Goal: Check status: Check status

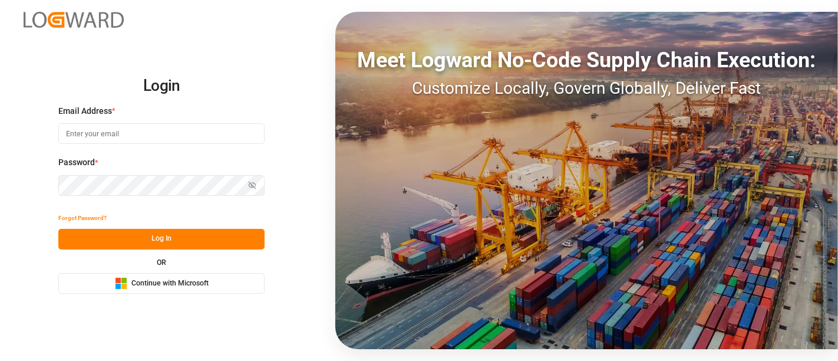
click at [166, 289] on div "Microsoft Logo Continue with Microsoft" at bounding box center [162, 283] width 94 height 12
click at [179, 282] on span "Continue with Microsoft" at bounding box center [169, 283] width 77 height 11
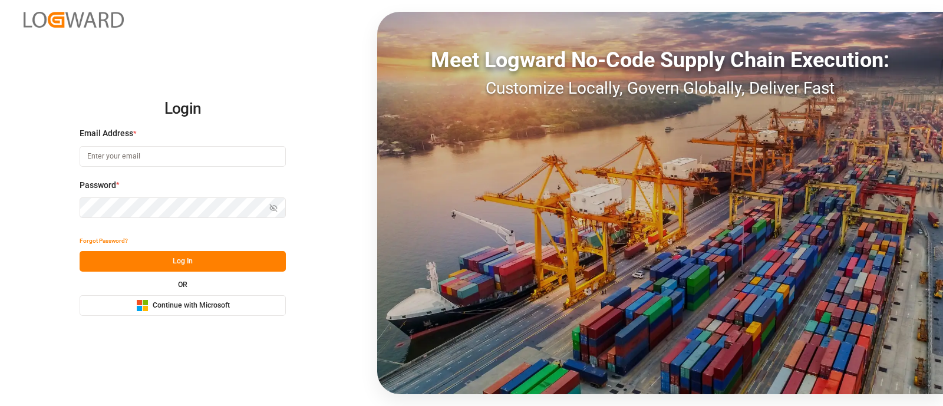
click at [230, 299] on button "Microsoft Logo Continue with Microsoft" at bounding box center [183, 305] width 206 height 21
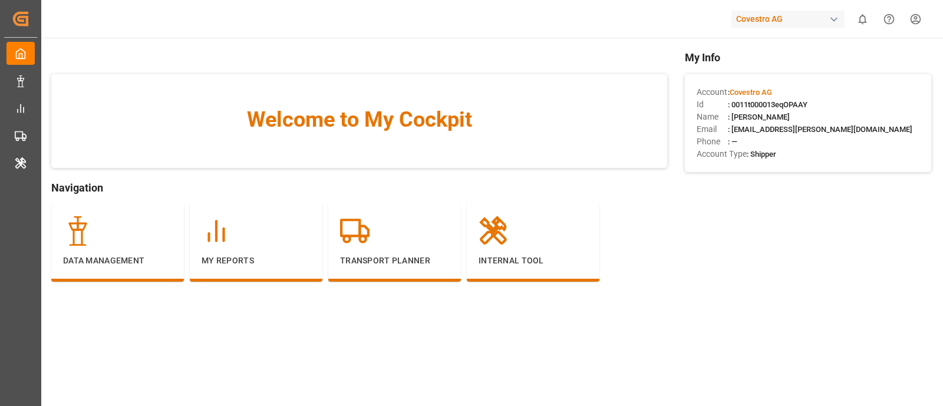
click at [784, 13] on div "Covestro AG" at bounding box center [787, 19] width 113 height 17
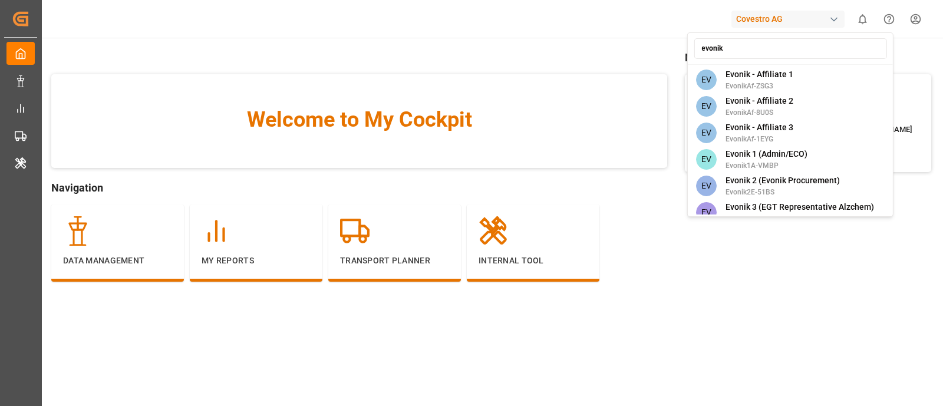
type input "evonik i"
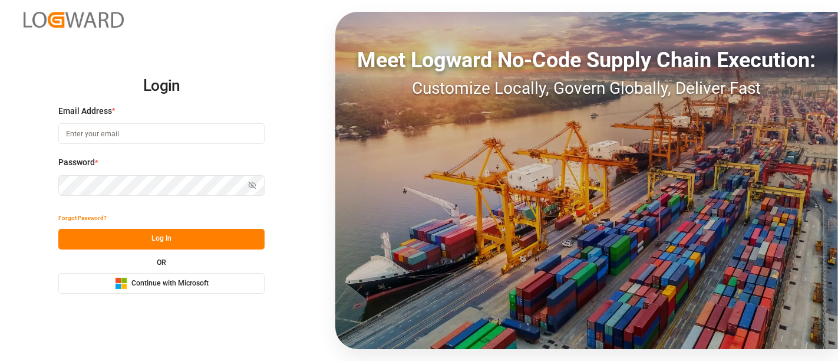
click at [178, 285] on span "Continue with Microsoft" at bounding box center [169, 283] width 77 height 11
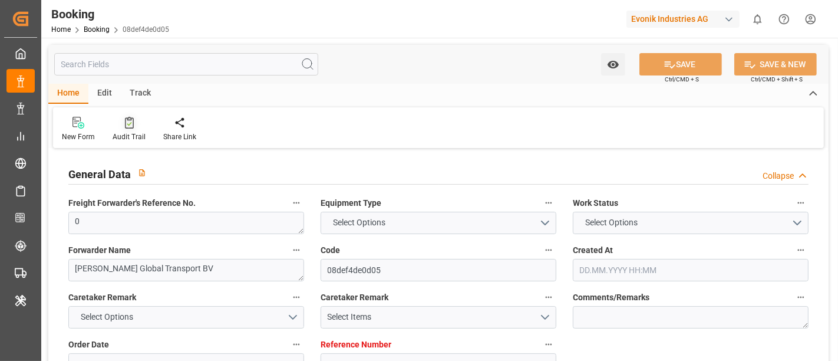
type input "7001245523"
type input "9253727"
type input "Hapag [PERSON_NAME]"
type input "Hapag [PERSON_NAME] Aktiengesellschaft"
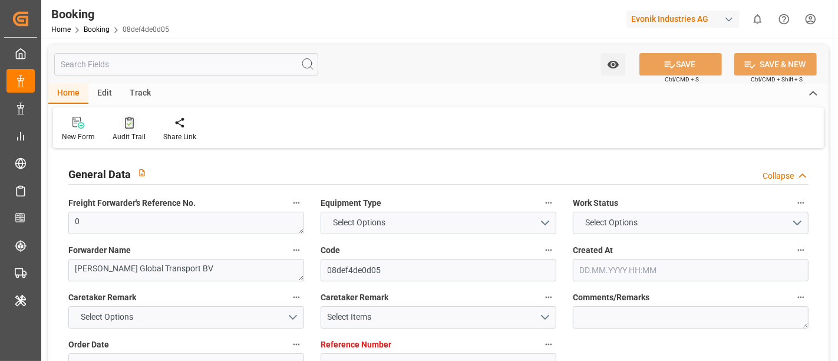
type input "BEANR"
type input "CAMTR"
type input "CATOR"
type input "0"
type input "[DATE] 11:55"
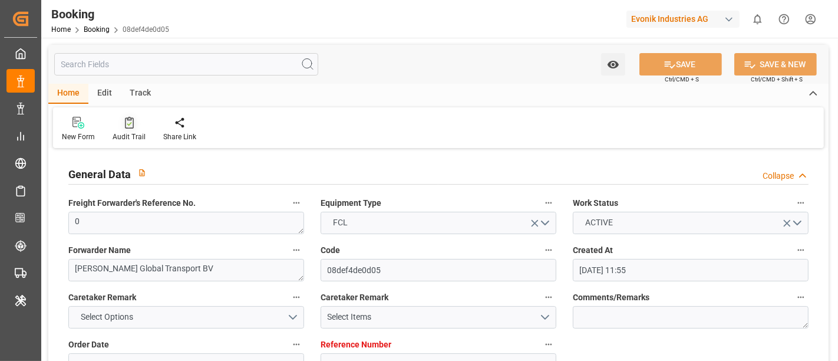
type input "[DATE]"
type input "[DATE] 00:00"
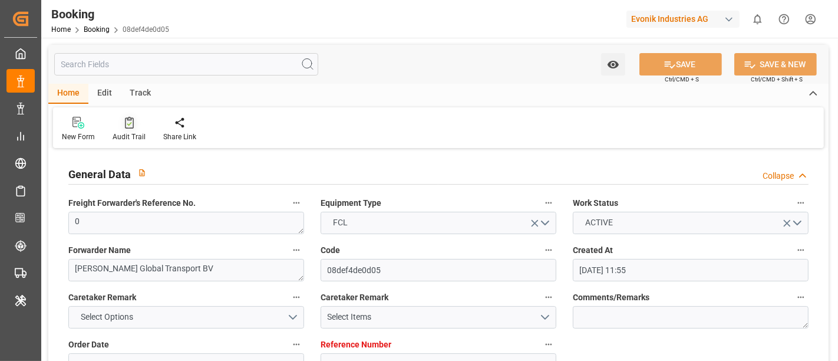
type input "[DATE] 00:00"
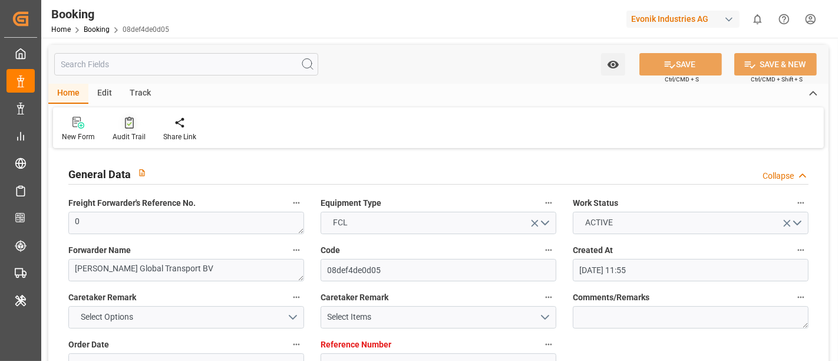
type input "[DATE]"
type input "[DATE] 06:52"
click at [121, 120] on div at bounding box center [129, 122] width 33 height 12
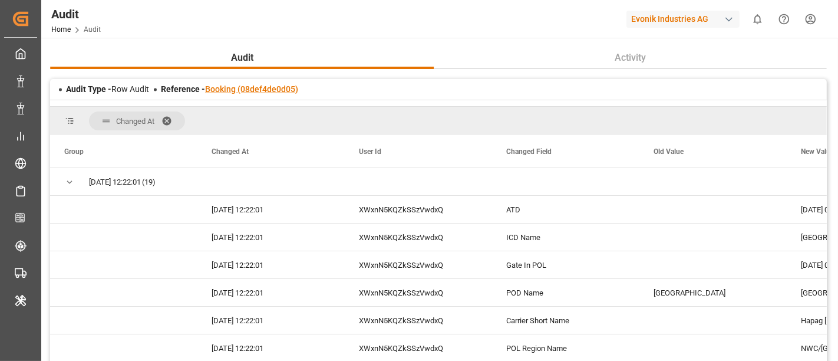
click at [257, 91] on link "Booking (08def4de0d05)" at bounding box center [251, 88] width 93 height 9
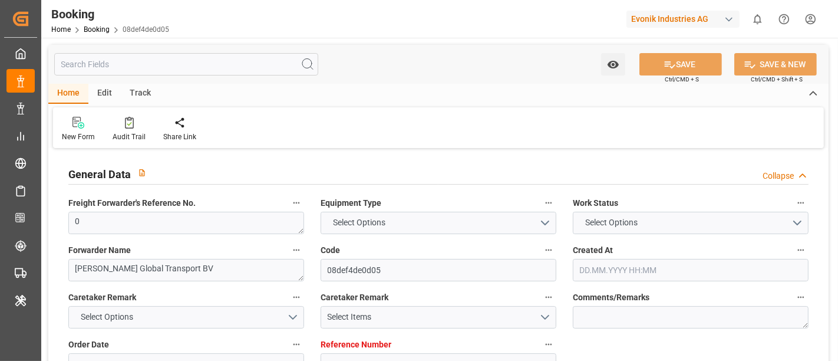
type input "7001245523"
type input "9253727"
type input "Hapag [PERSON_NAME]"
type input "Hapag [PERSON_NAME] Aktiengesellschaft"
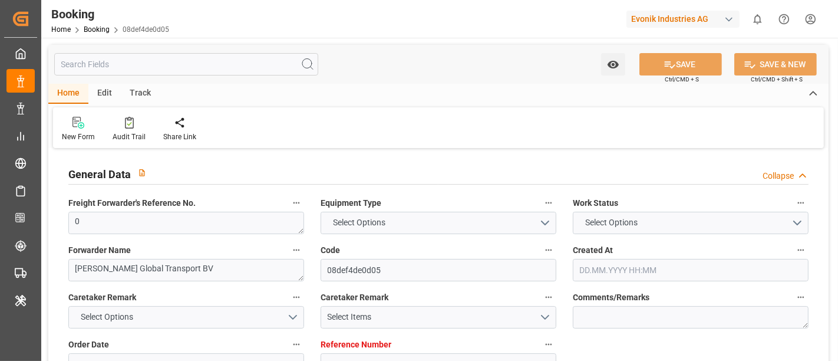
type input "BEANR"
type input "CAMTR"
type input "CATOR"
type input "0"
type input "[DATE] 11:55"
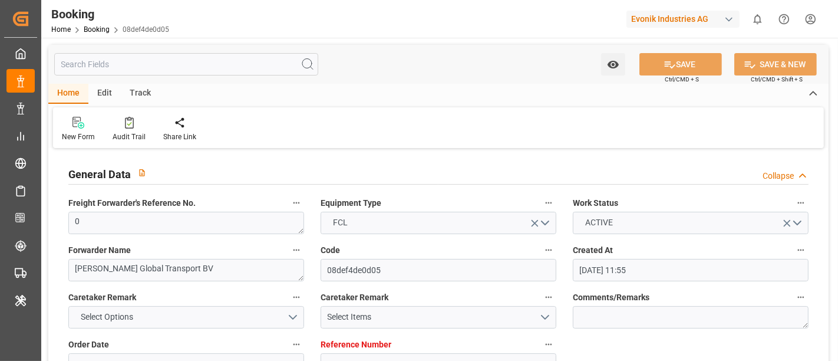
type input "[DATE]"
type input "[DATE] 00:00"
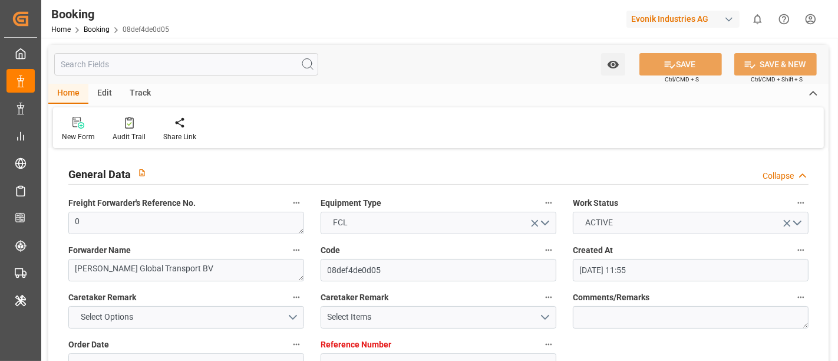
type input "[DATE] 00:00"
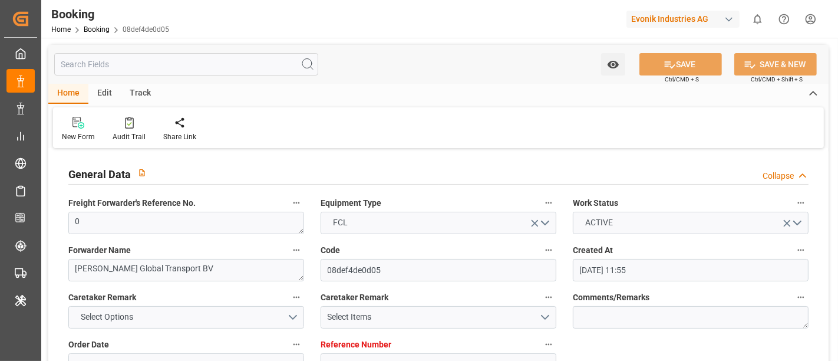
type input "[DATE]"
type input "[DATE] 06:52"
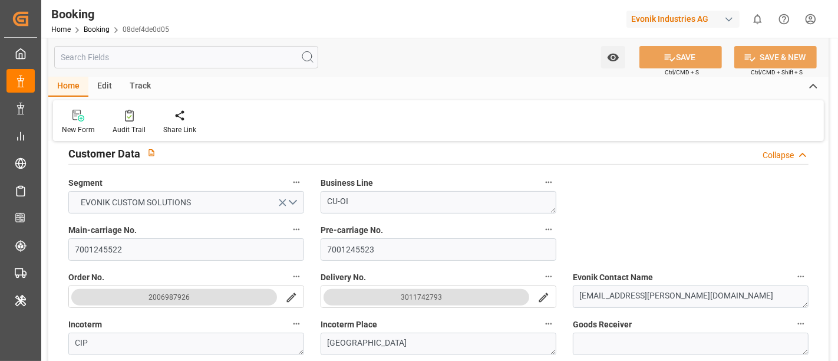
scroll to position [262, 0]
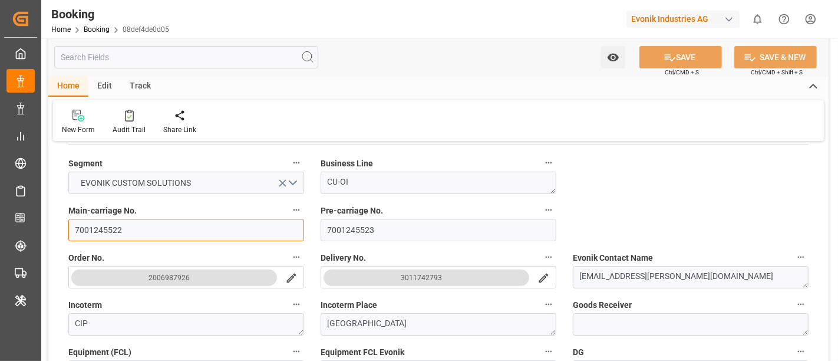
click at [161, 233] on input "7001245522" at bounding box center [186, 230] width 236 height 22
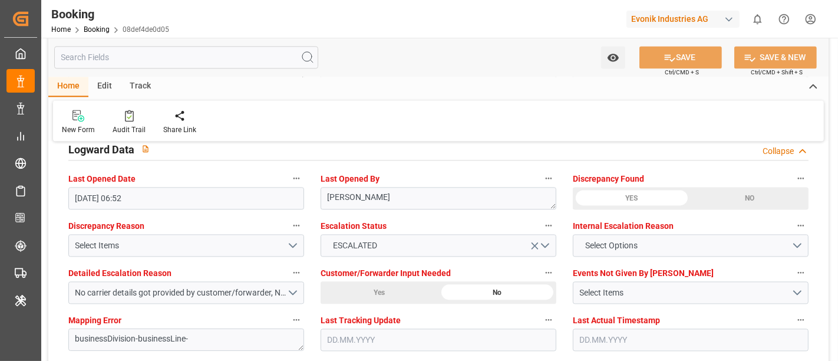
scroll to position [2094, 0]
